Goal: Navigation & Orientation: Find specific page/section

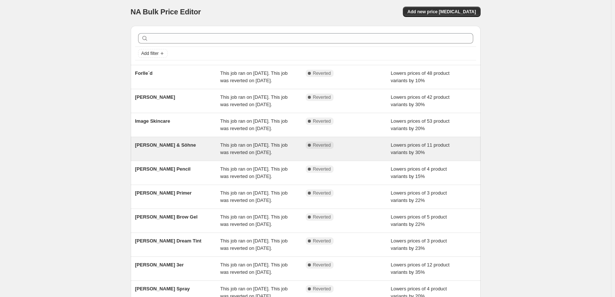
scroll to position [156, 0]
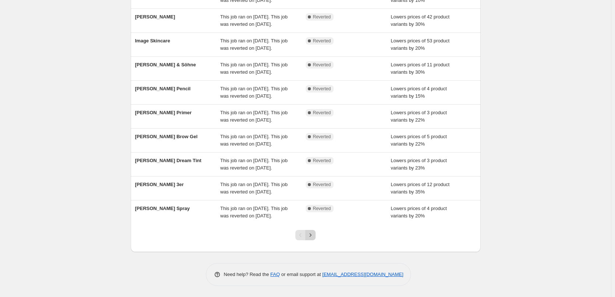
click at [314, 238] on icon "Next" at bounding box center [310, 234] width 7 height 7
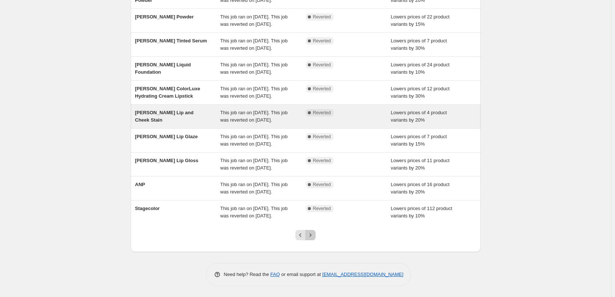
click at [313, 239] on button "Next" at bounding box center [310, 235] width 10 height 10
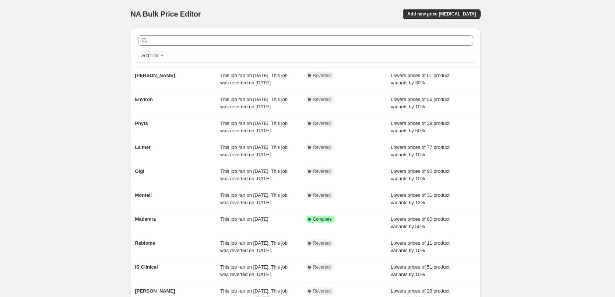
scroll to position [127, 0]
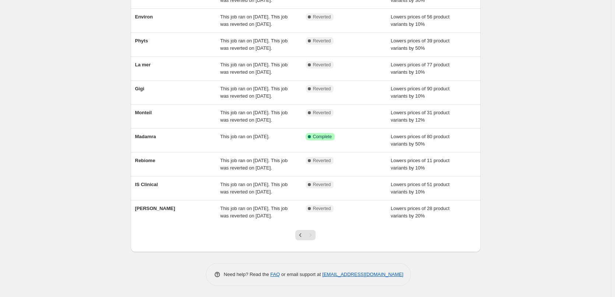
click at [315, 235] on div "Pagination" at bounding box center [310, 235] width 10 height 10
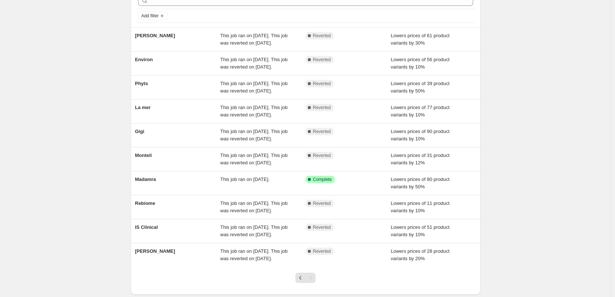
scroll to position [0, 0]
